Goal: Communication & Community: Participate in discussion

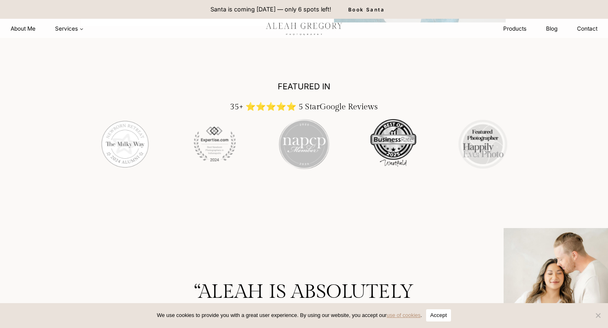
scroll to position [1300, 0]
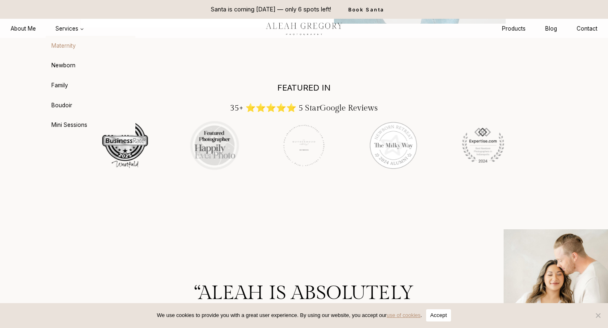
click at [68, 46] on link "Maternity" at bounding box center [91, 46] width 90 height 20
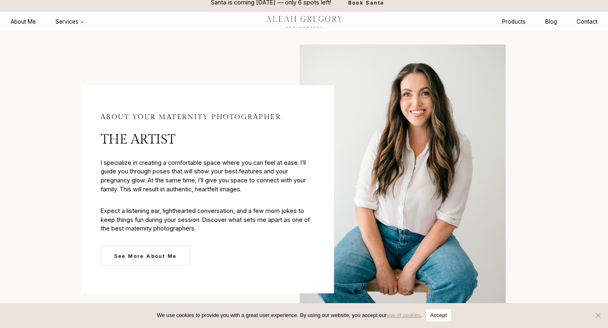
scroll to position [2337, 0]
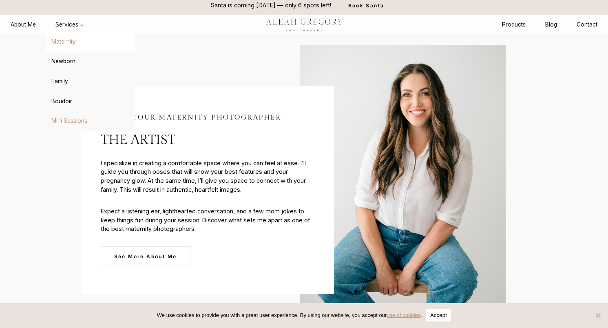
click at [71, 118] on link "Mini Sessions" at bounding box center [91, 121] width 90 height 20
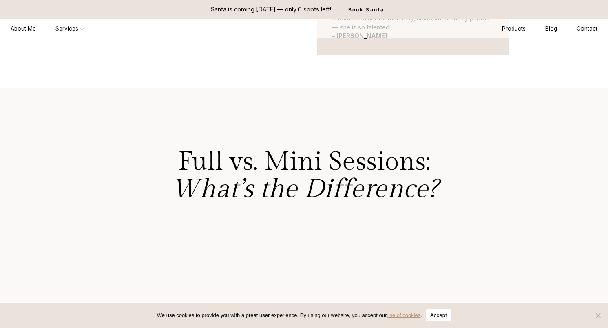
scroll to position [1745, 0]
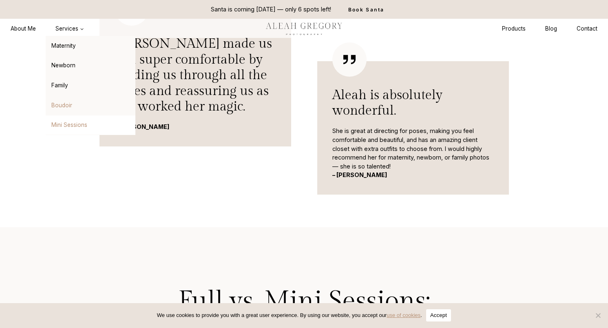
click at [64, 105] on link "Boudoir" at bounding box center [91, 105] width 90 height 20
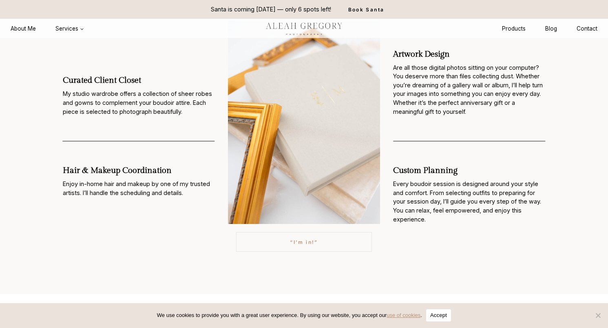
scroll to position [769, 0]
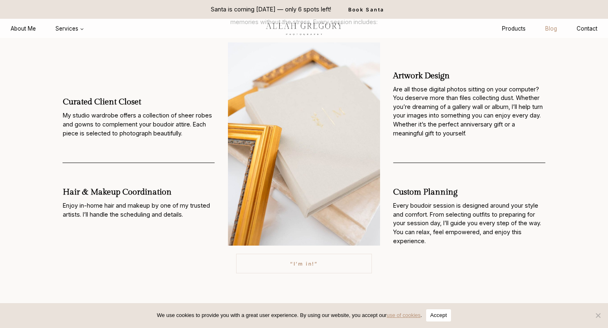
click at [543, 28] on link "Blog" at bounding box center [550, 28] width 31 height 15
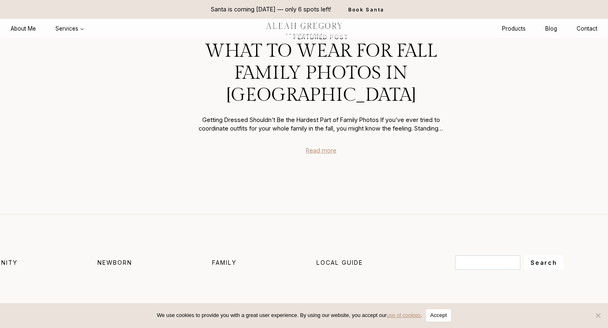
scroll to position [216, 0]
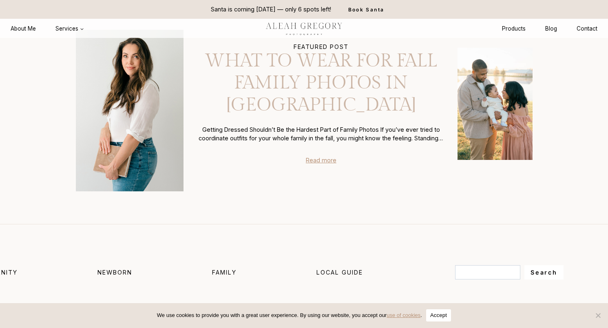
click at [357, 75] on link "What to Wear for Fall Family Photos in [GEOGRAPHIC_DATA]" at bounding box center [322, 83] width 250 height 66
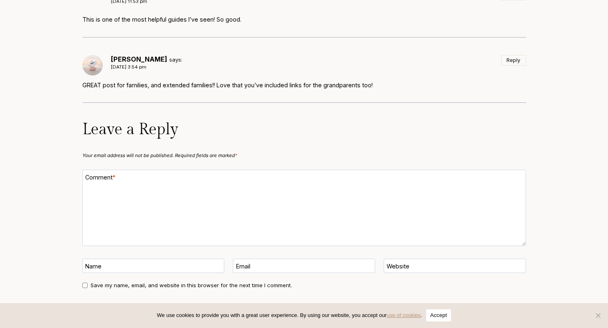
scroll to position [5147, 0]
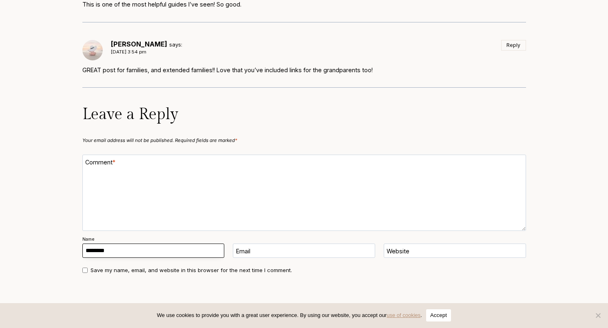
click at [195, 243] on input "Name" at bounding box center [153, 250] width 142 height 14
type input "****"
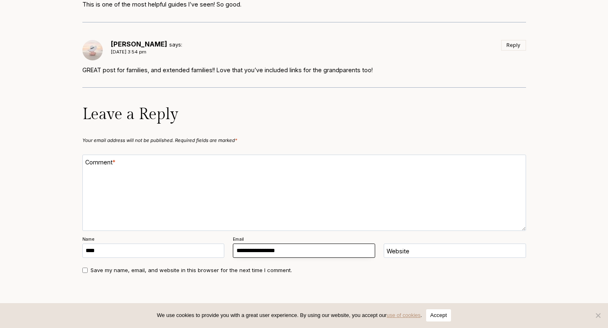
click at [272, 248] on input "Email" at bounding box center [304, 250] width 142 height 14
type input "**********"
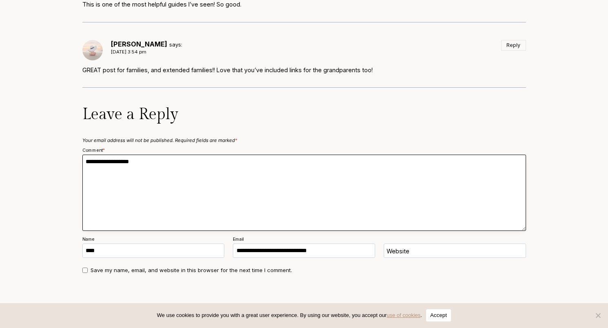
click at [223, 178] on textarea "Comment *" at bounding box center [304, 193] width 444 height 76
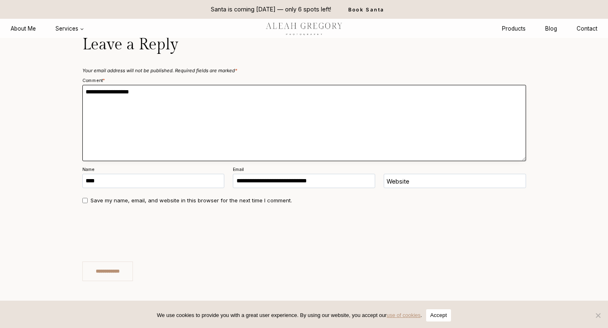
scroll to position [5196, 0]
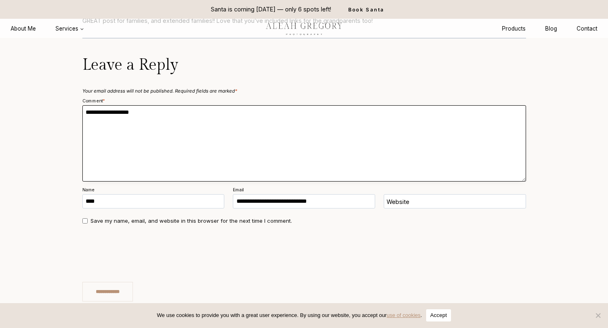
click at [206, 121] on textarea "Comment *" at bounding box center [304, 143] width 444 height 76
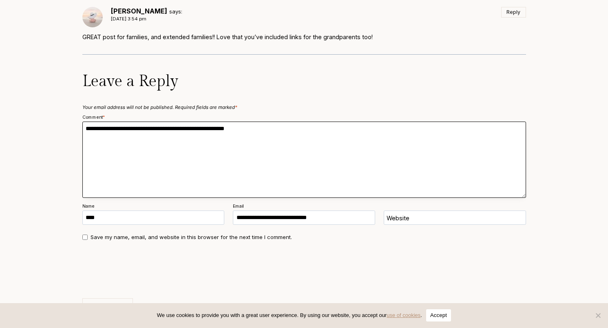
scroll to position [5200, 0]
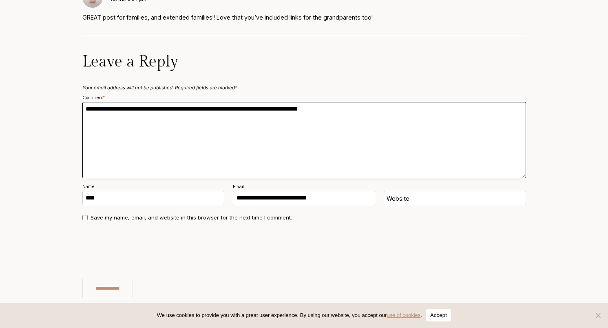
type textarea "**********"
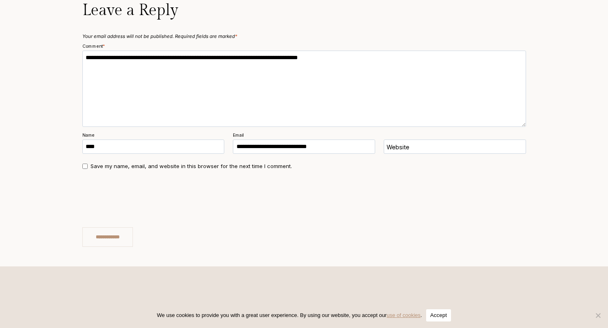
scroll to position [5328, 0]
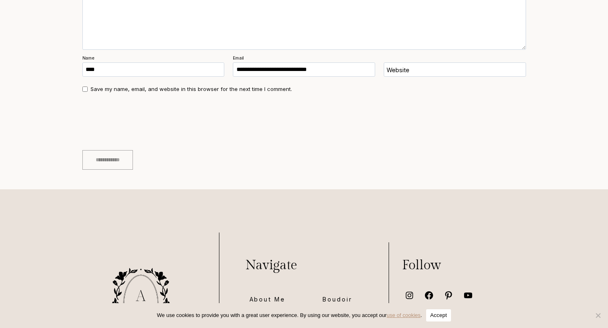
click at [119, 152] on input "**********" at bounding box center [107, 160] width 51 height 20
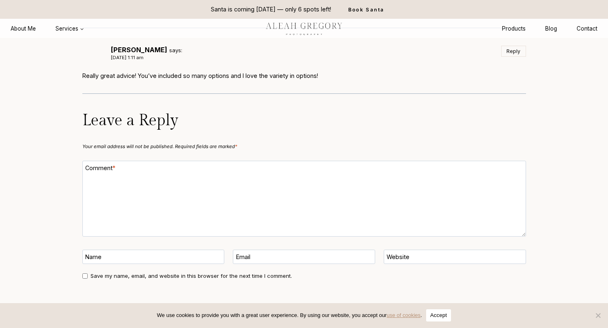
scroll to position [5205, 0]
